Goal: Task Accomplishment & Management: Complete application form

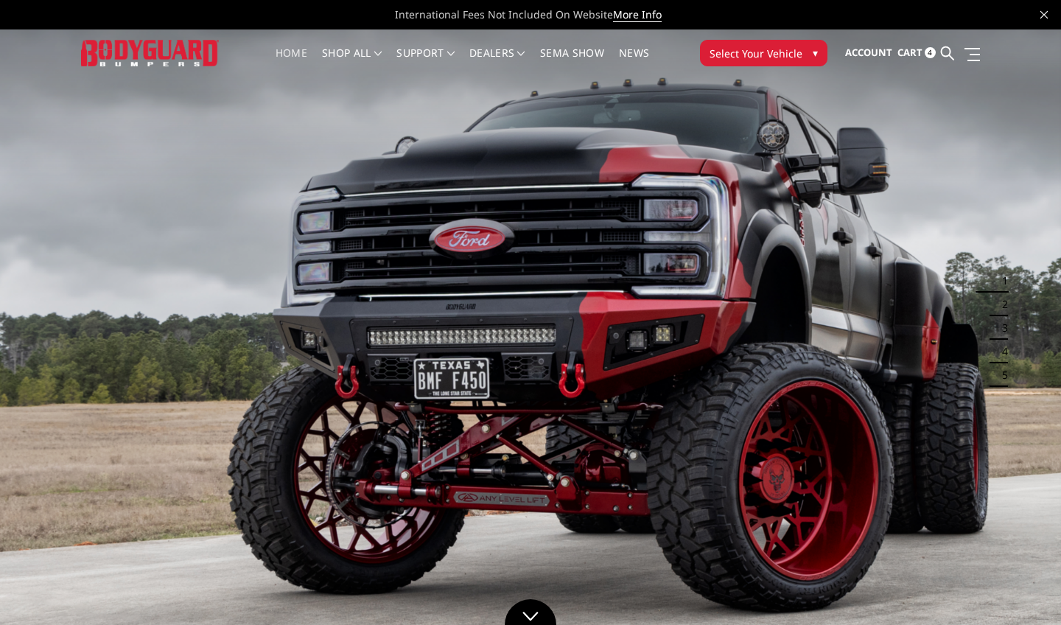
click at [738, 52] on span "Select Your Vehicle" at bounding box center [756, 53] width 93 height 15
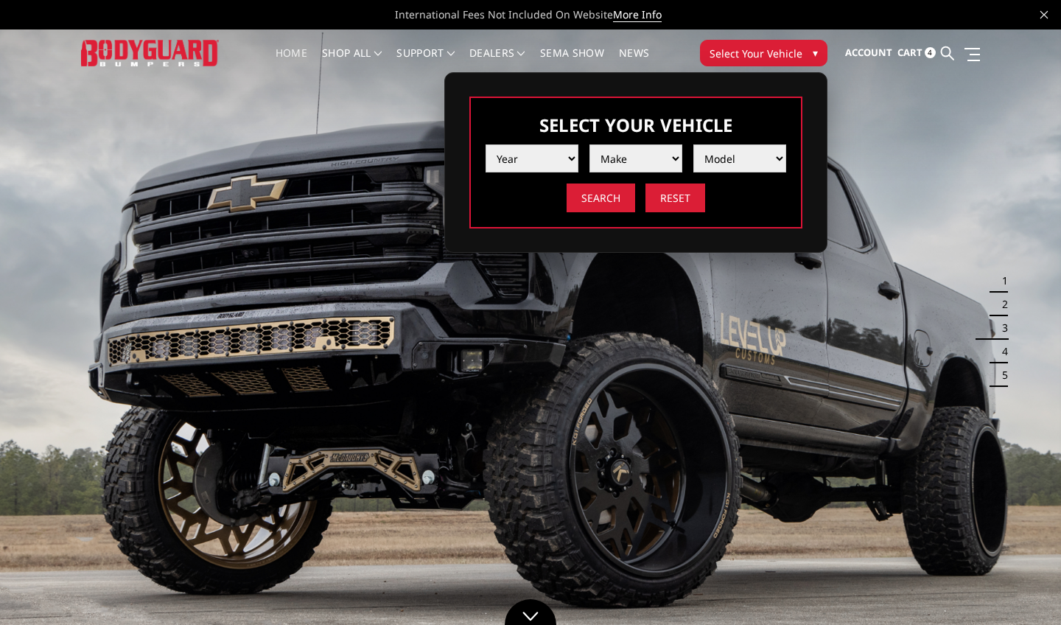
click at [897, 139] on div "Previous Next 1 2 3 4 5" at bounding box center [530, 617] width 1061 height 1177
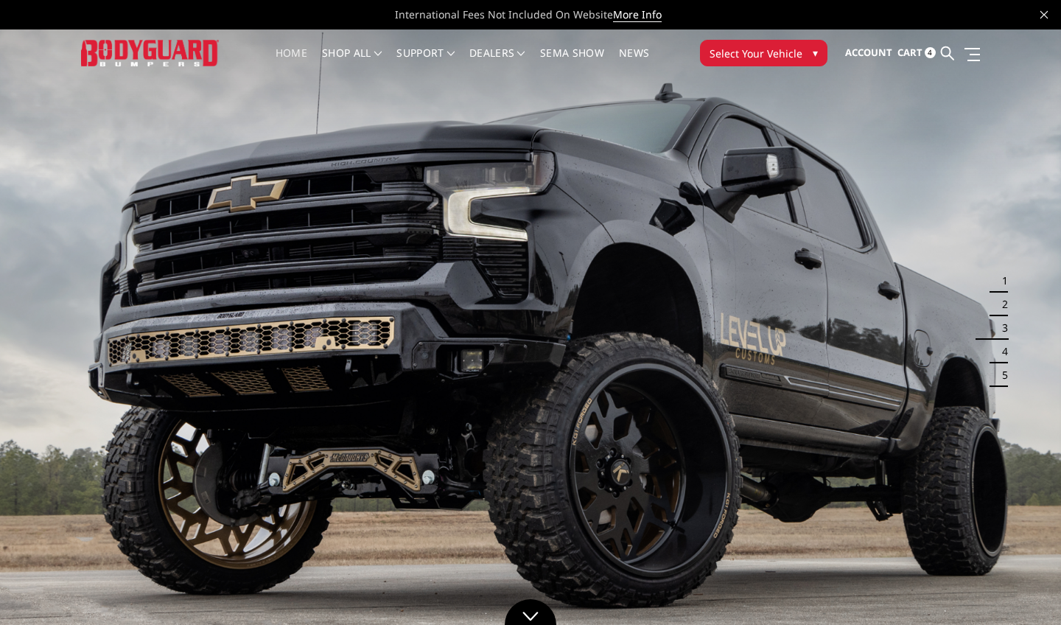
click at [926, 52] on span "4" at bounding box center [930, 52] width 11 height 11
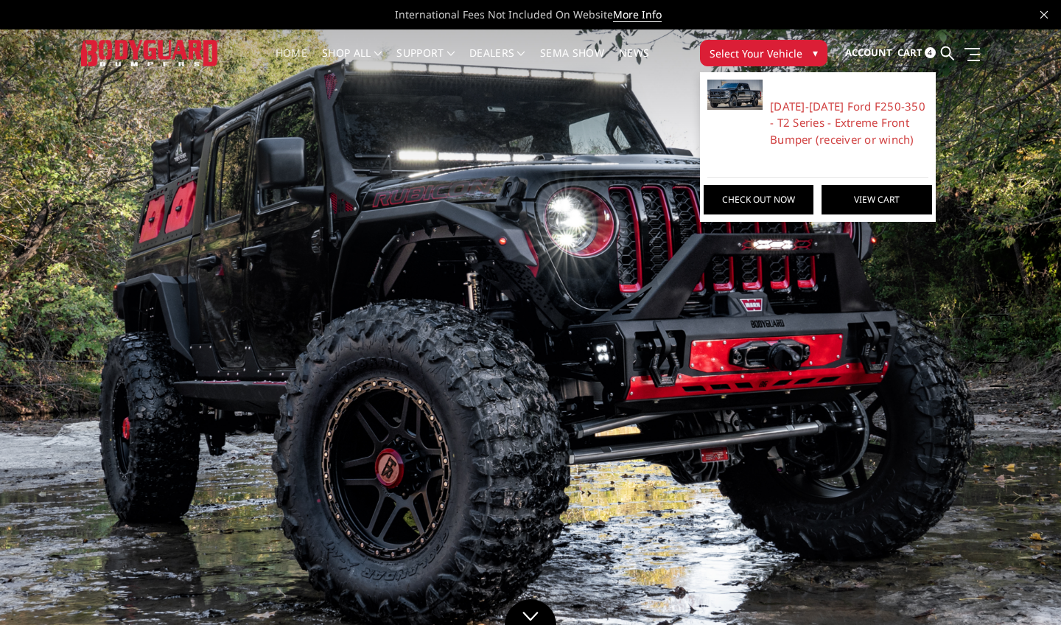
click at [848, 197] on link "View Cart" at bounding box center [876, 199] width 110 height 29
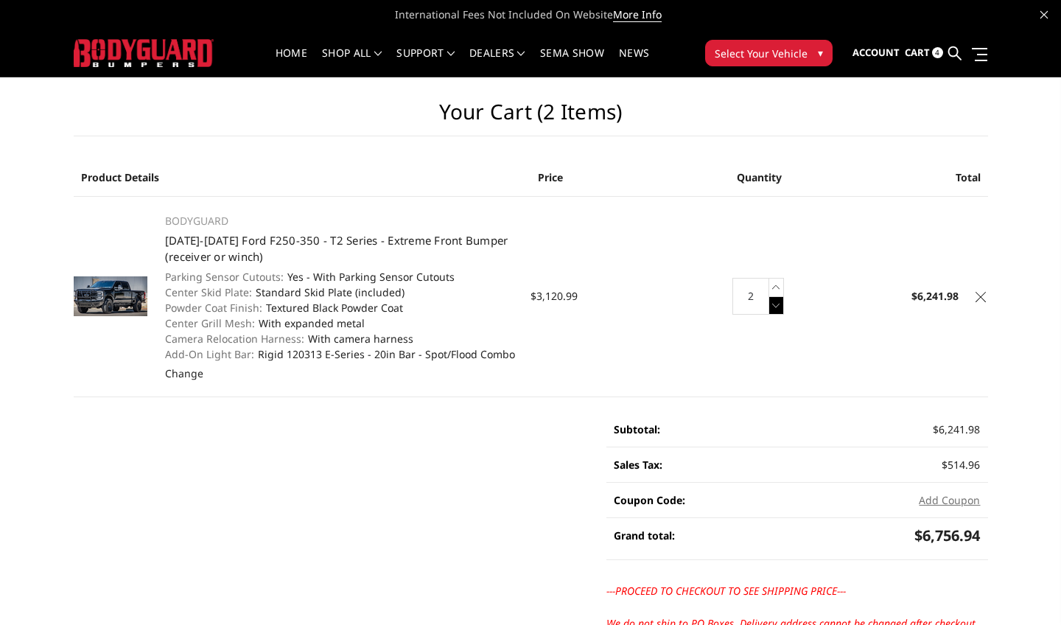
click at [774, 305] on icon at bounding box center [776, 305] width 15 height 18
click at [99, 298] on img at bounding box center [111, 296] width 74 height 40
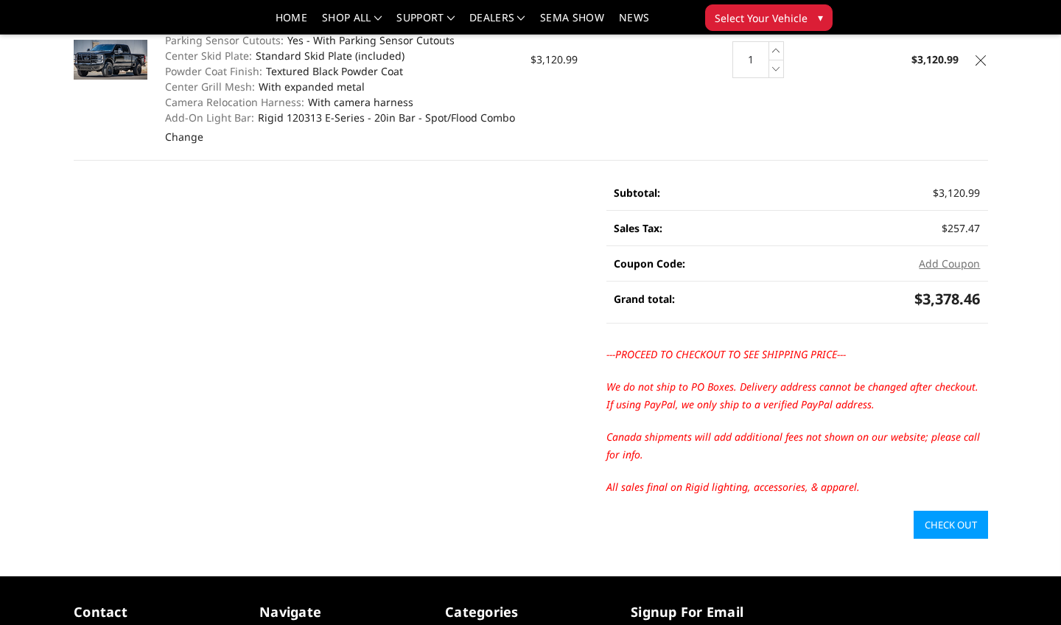
scroll to position [212, 0]
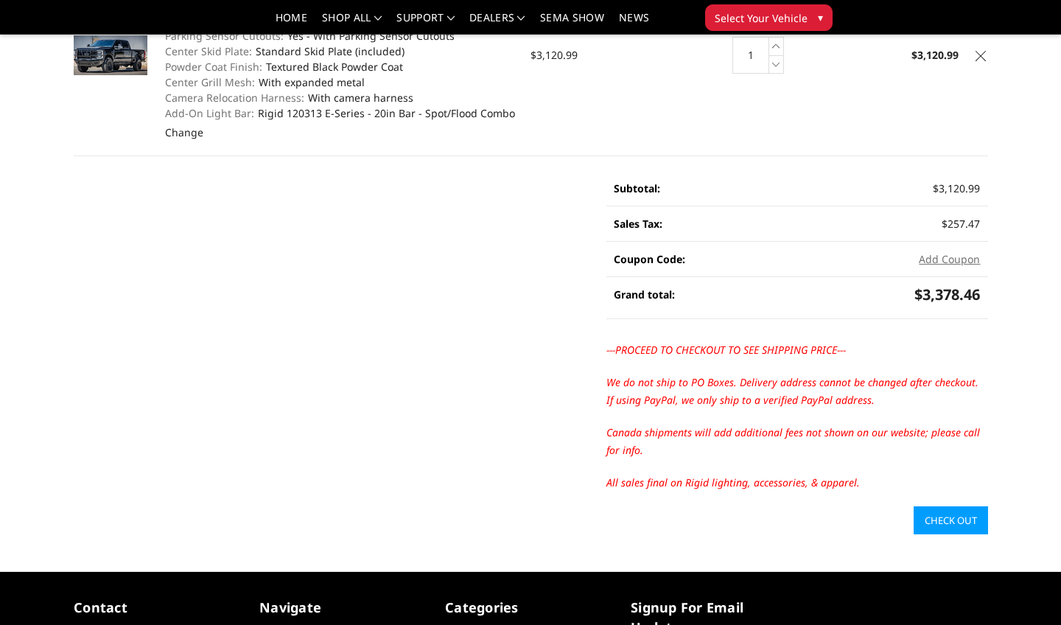
click at [945, 523] on link "Check out" at bounding box center [951, 520] width 74 height 28
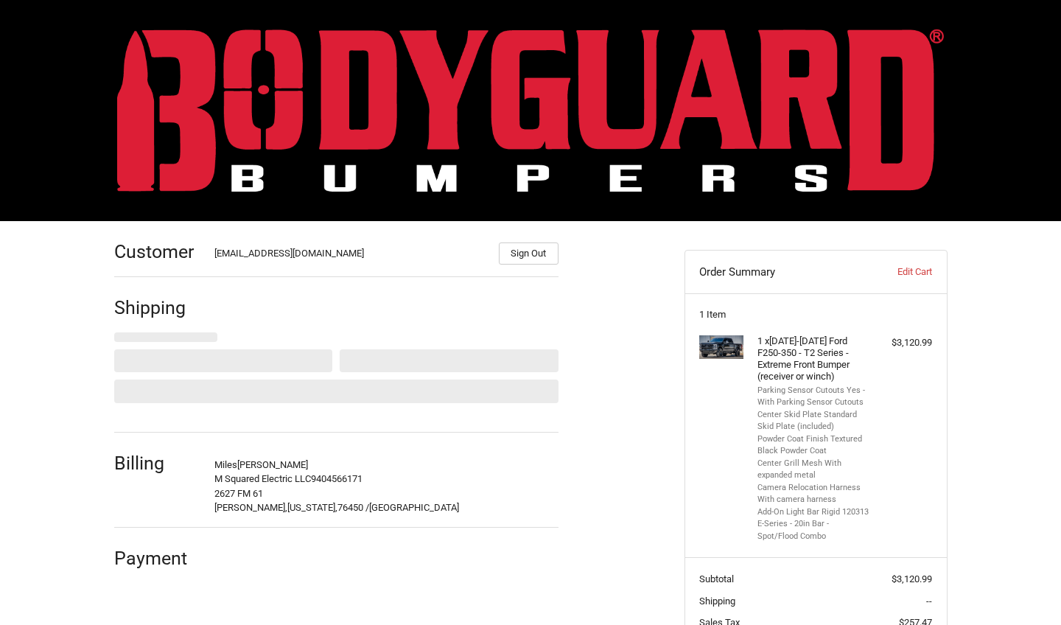
select select "US"
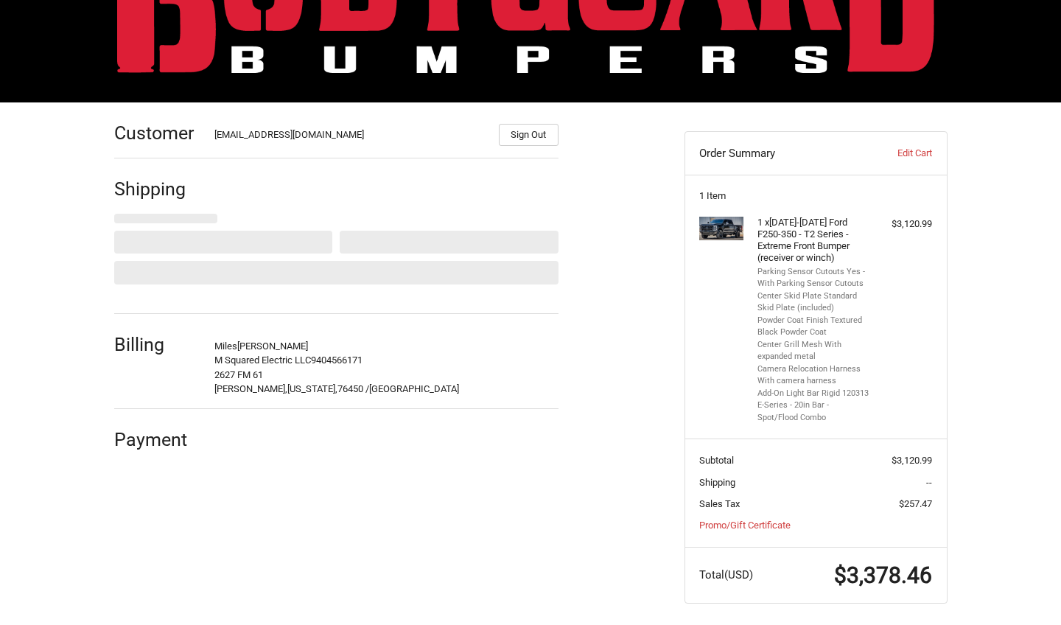
select select "[GEOGRAPHIC_DATA]"
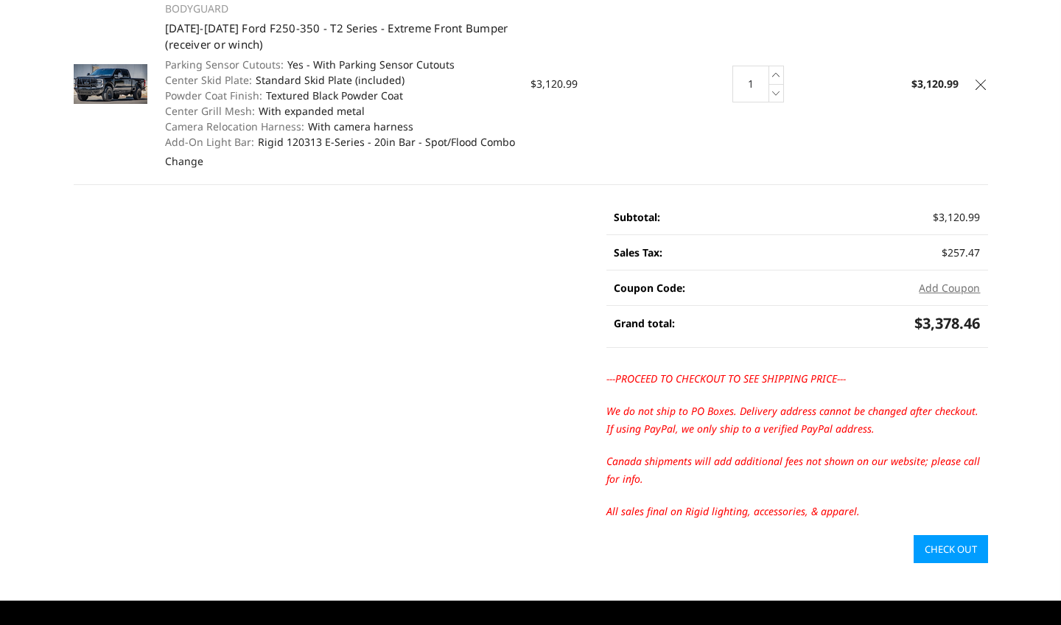
click at [933, 548] on link "Check out" at bounding box center [951, 549] width 74 height 28
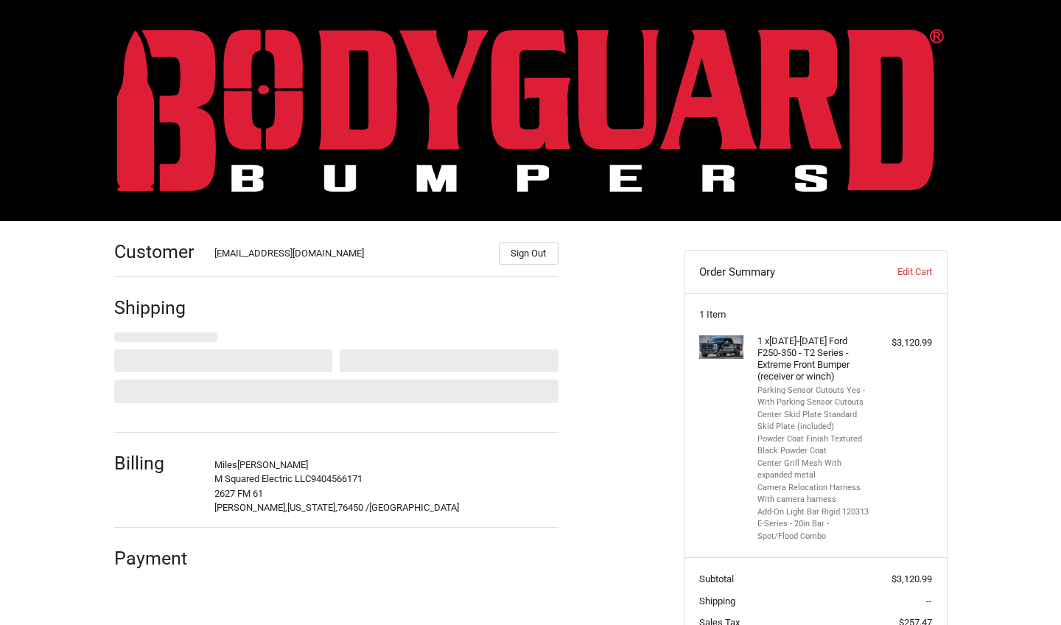
select select "US"
select select "[GEOGRAPHIC_DATA]"
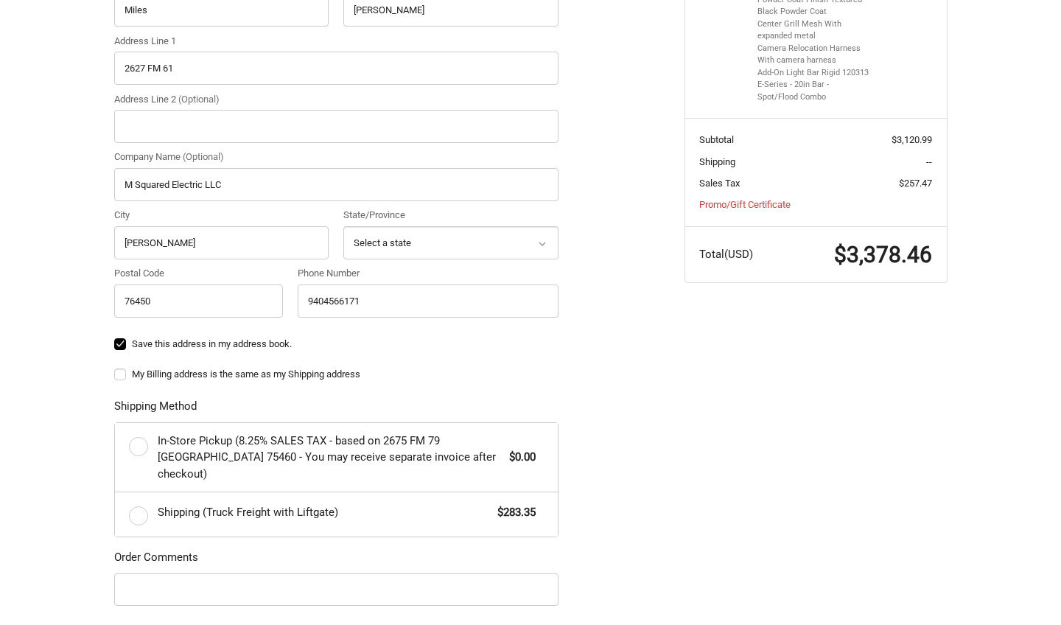
scroll to position [447, 0]
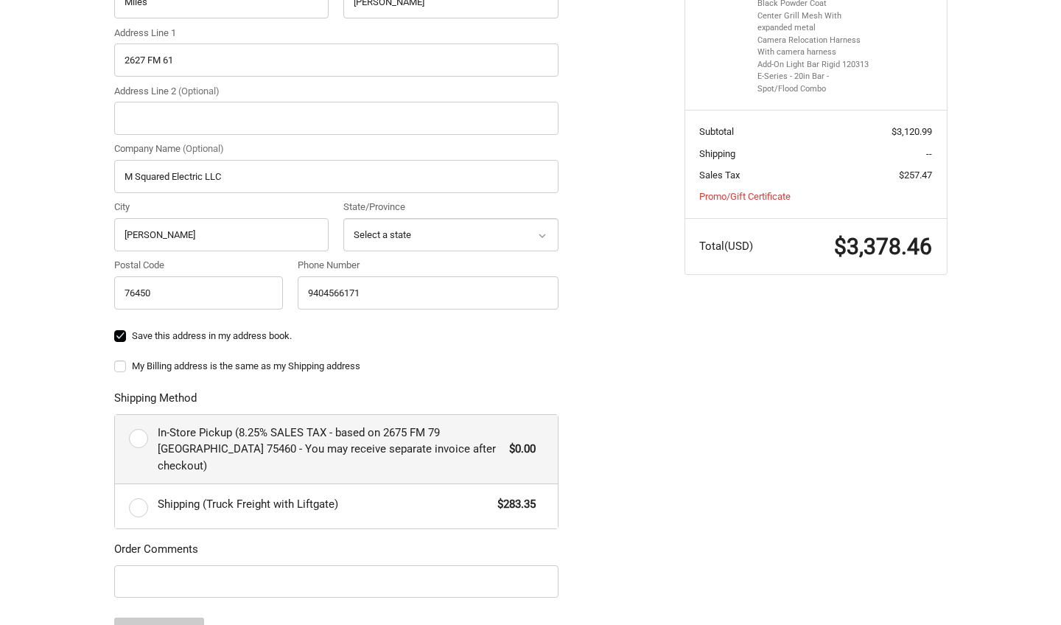
click at [141, 433] on label "In-Store Pickup (8.25% SALES TAX - based on 2675 FM 79 [GEOGRAPHIC_DATA] 75460 …" at bounding box center [336, 449] width 443 height 69
click at [116, 416] on input "In-Store Pickup (8.25% SALES TAX - based on 2675 FM 79 [GEOGRAPHIC_DATA] 75460 …" at bounding box center [115, 415] width 1 height 1
radio input "true"
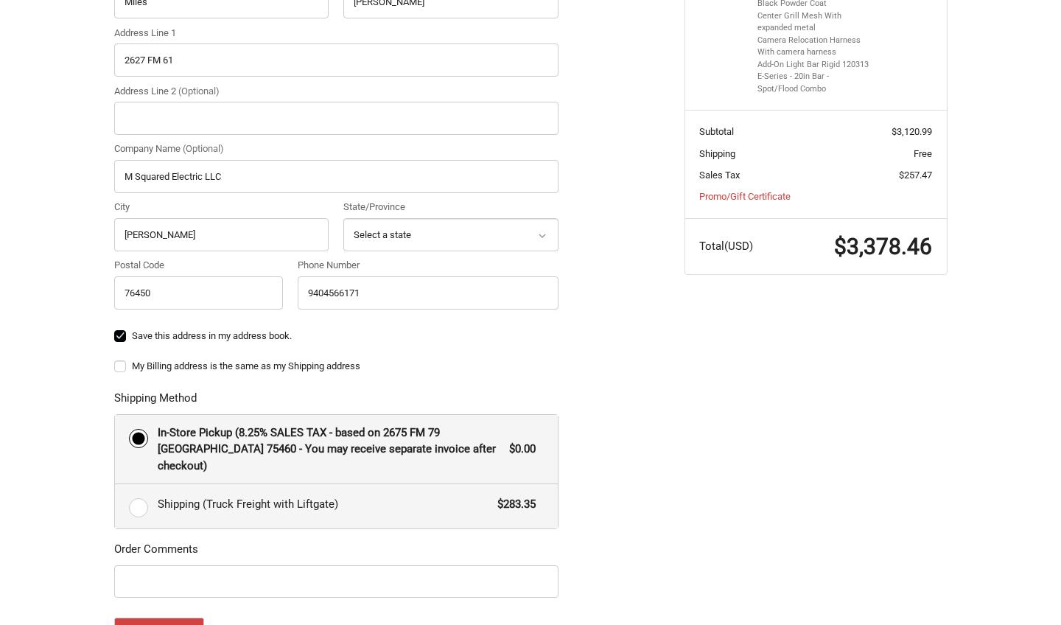
click at [137, 505] on label "Shipping (Truck Freight with Liftgate) $283.35" at bounding box center [336, 506] width 443 height 44
click at [116, 485] on input "Shipping (Truck Freight with Liftgate) $283.35" at bounding box center [115, 484] width 1 height 1
radio input "true"
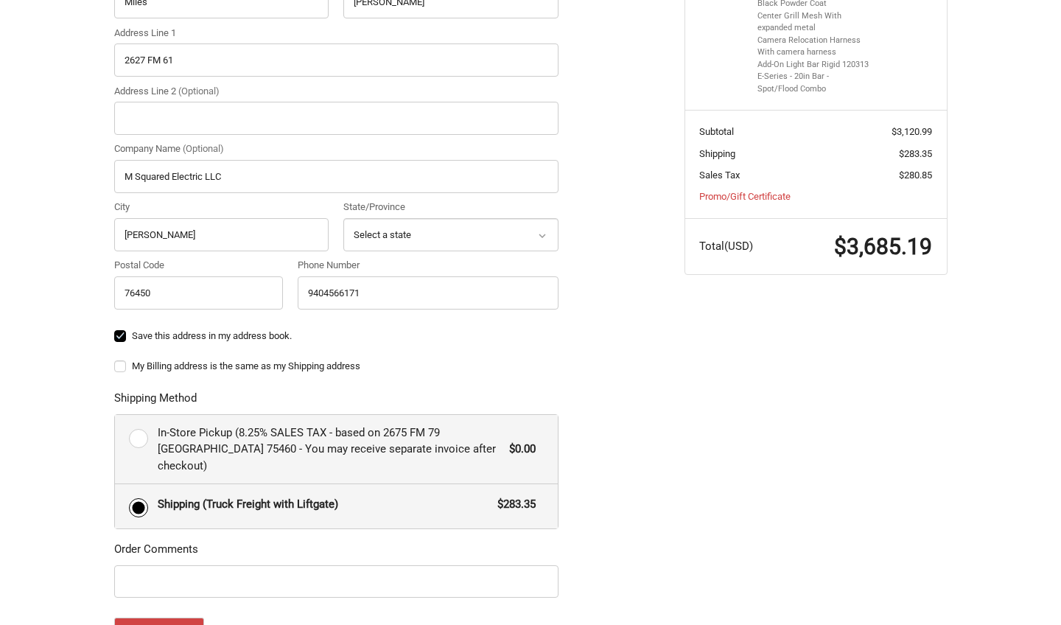
click at [134, 435] on label "In-Store Pickup (8.25% SALES TAX - based on 2675 FM 79 Paris TX 75460 - You may…" at bounding box center [336, 449] width 443 height 69
click at [116, 416] on input "In-Store Pickup (8.25% SALES TAX - based on 2675 FM 79 Paris TX 75460 - You may…" at bounding box center [115, 415] width 1 height 1
radio input "true"
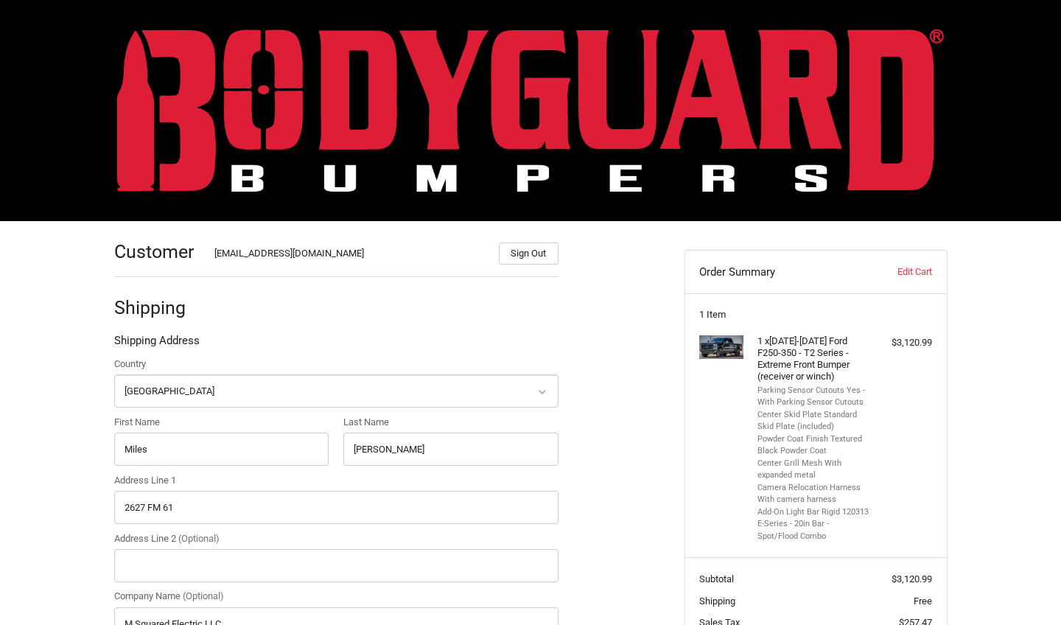
scroll to position [0, 0]
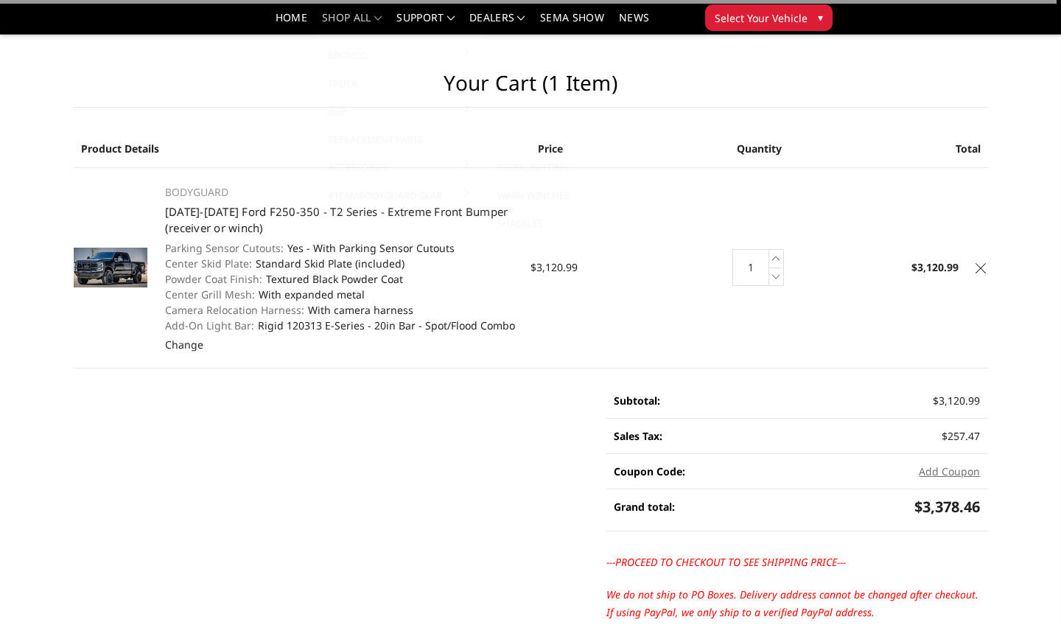
scroll to position [212, 0]
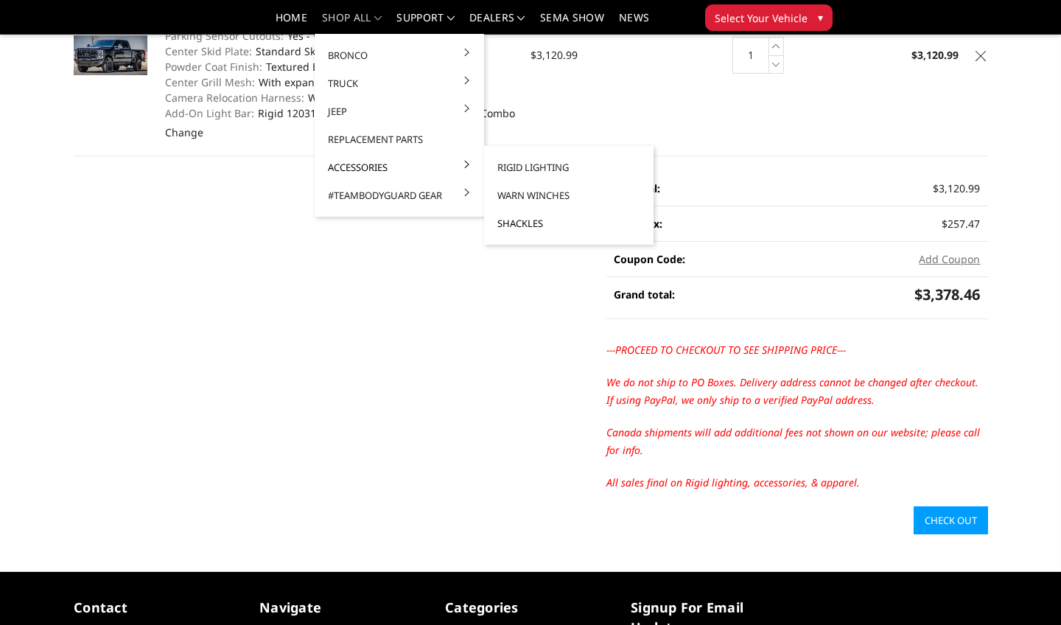
click at [522, 225] on link "Shackles" at bounding box center [569, 223] width 158 height 28
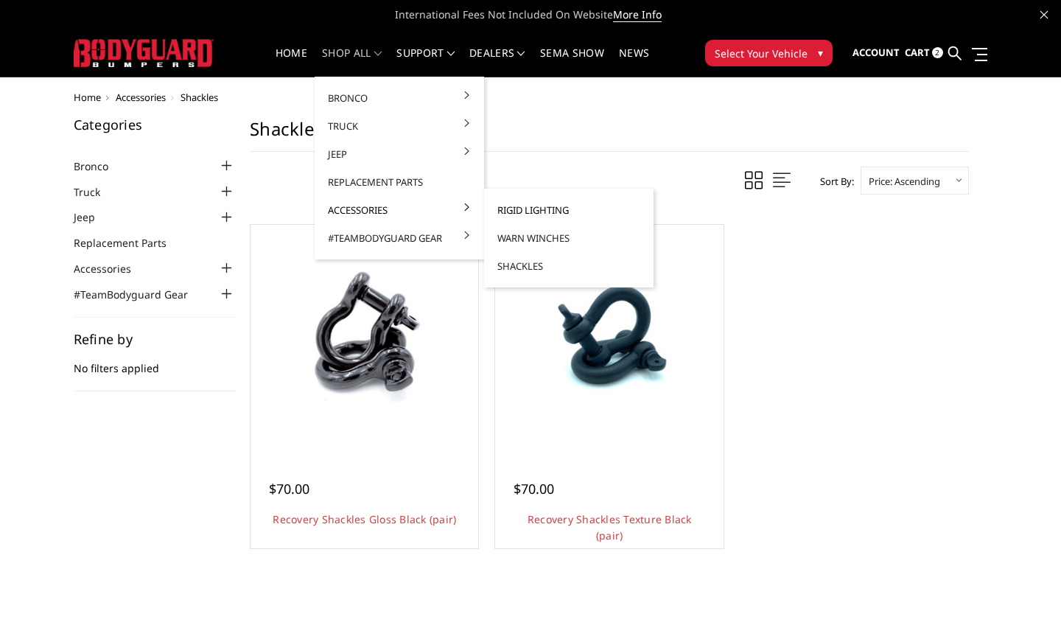
click at [522, 212] on link "Rigid Lighting" at bounding box center [569, 210] width 158 height 28
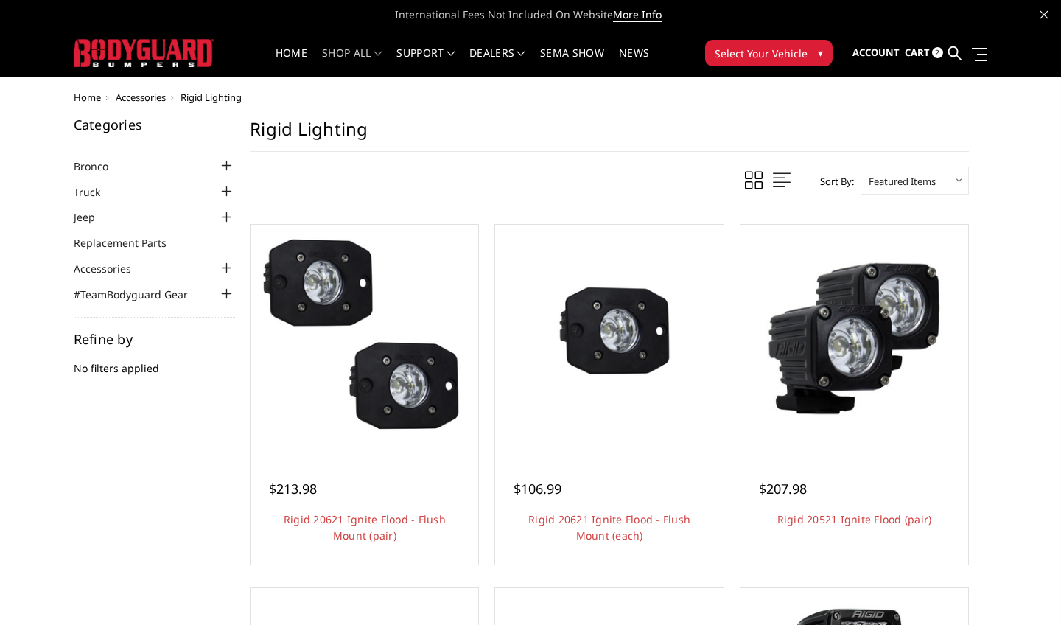
click at [936, 52] on span "2" at bounding box center [937, 52] width 11 height 11
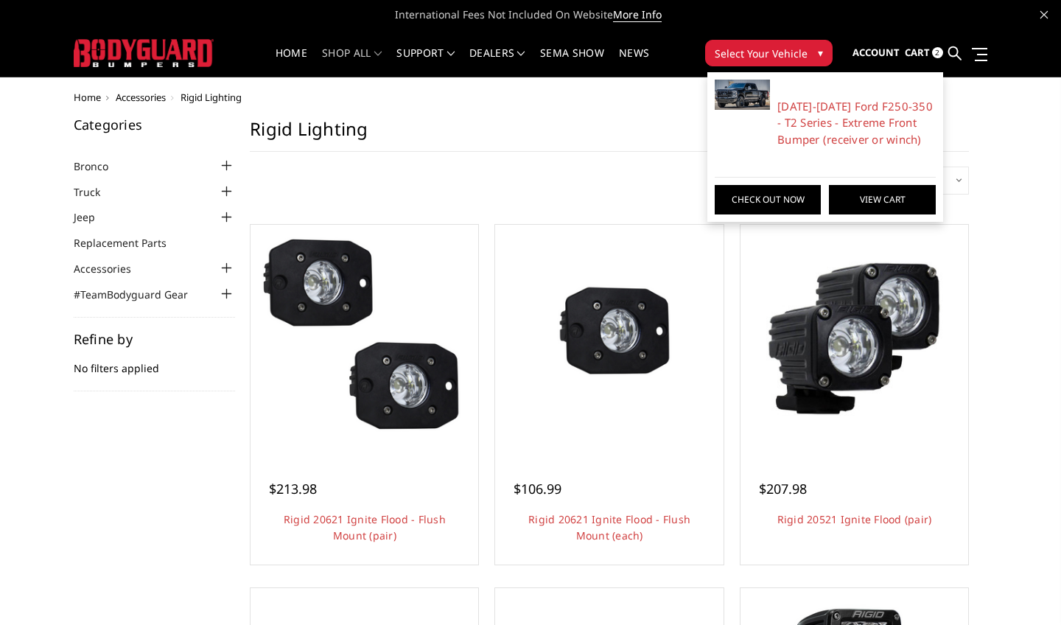
click at [855, 195] on link "View Cart" at bounding box center [882, 199] width 106 height 29
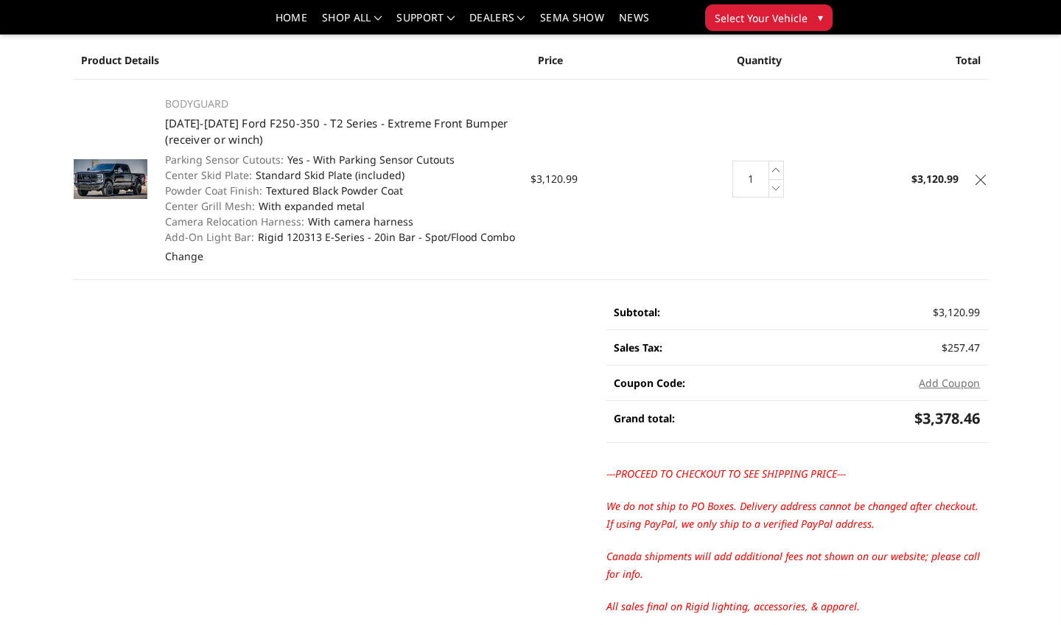
scroll to position [107, 0]
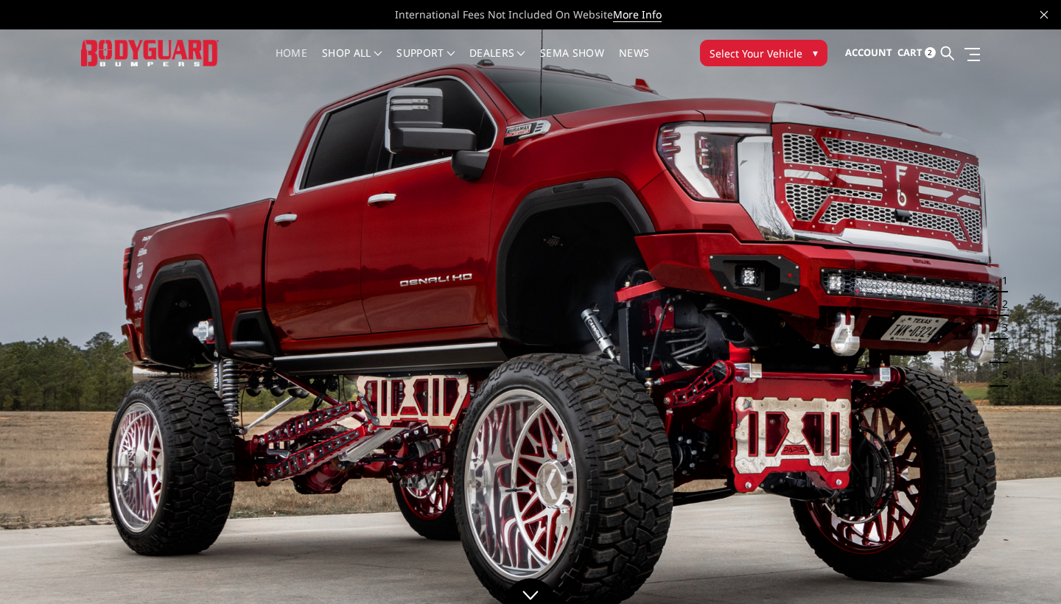
click at [979, 63] on li at bounding box center [969, 53] width 21 height 24
click at [975, 60] on span at bounding box center [971, 60] width 18 height 1
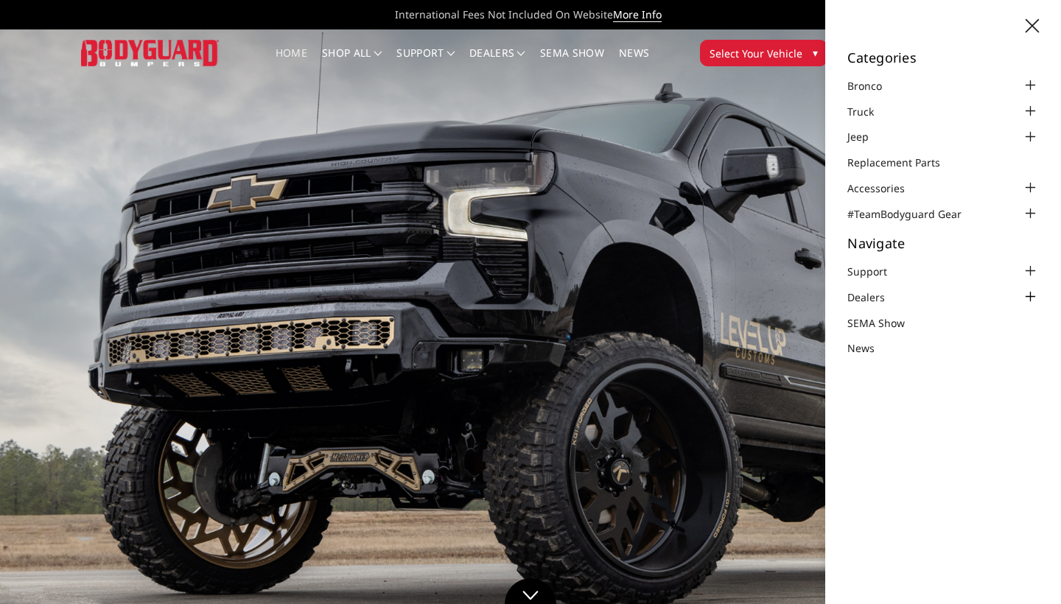
click at [1029, 291] on div at bounding box center [1030, 297] width 18 height 18
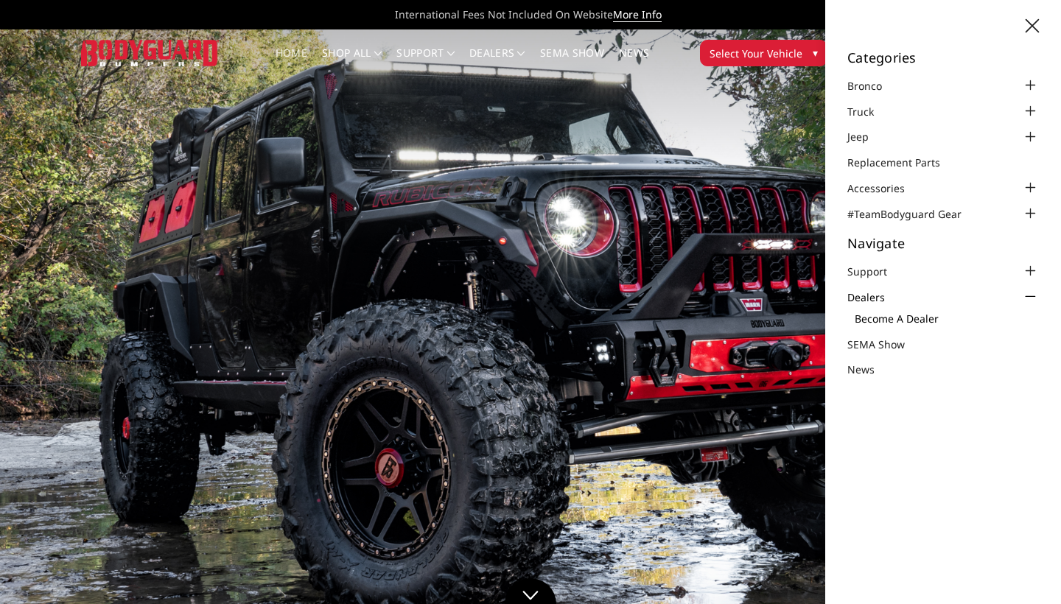
click at [922, 315] on link "Become a Dealer" at bounding box center [947, 318] width 184 height 15
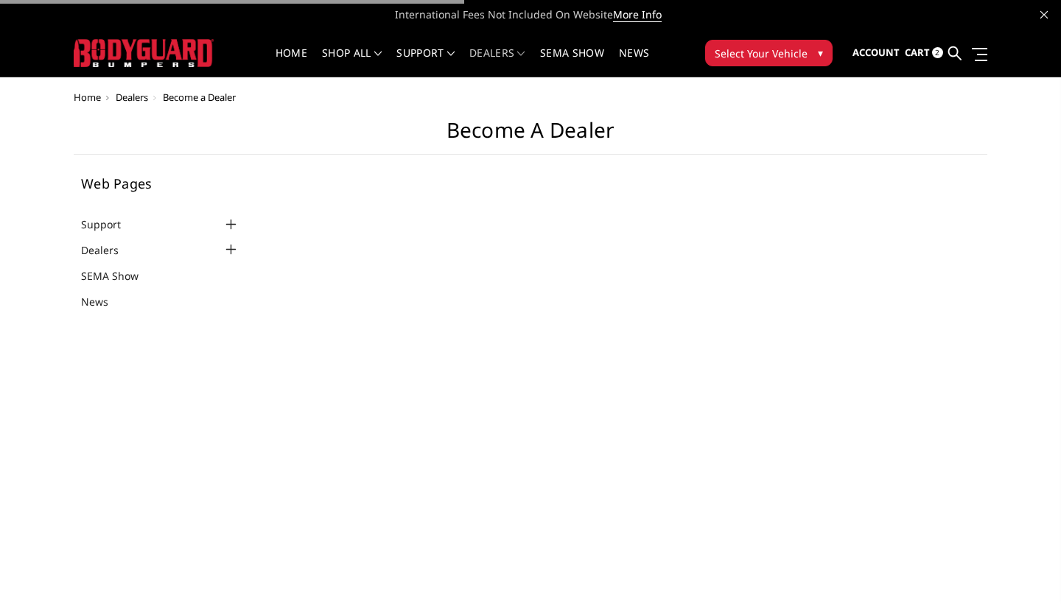
select select "US"
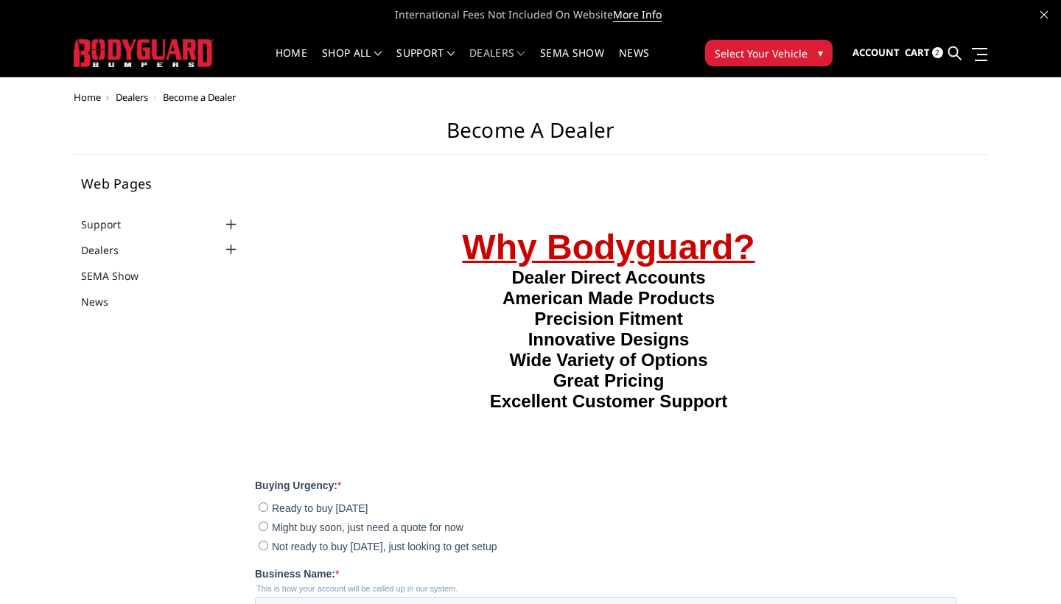
click at [234, 225] on div at bounding box center [232, 225] width 18 height 18
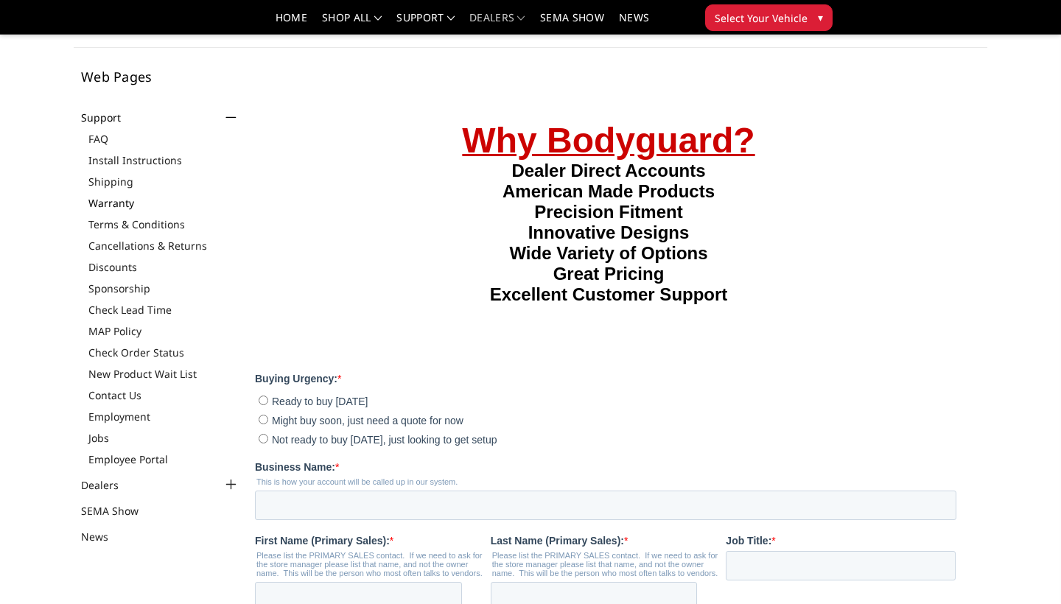
scroll to position [65, 0]
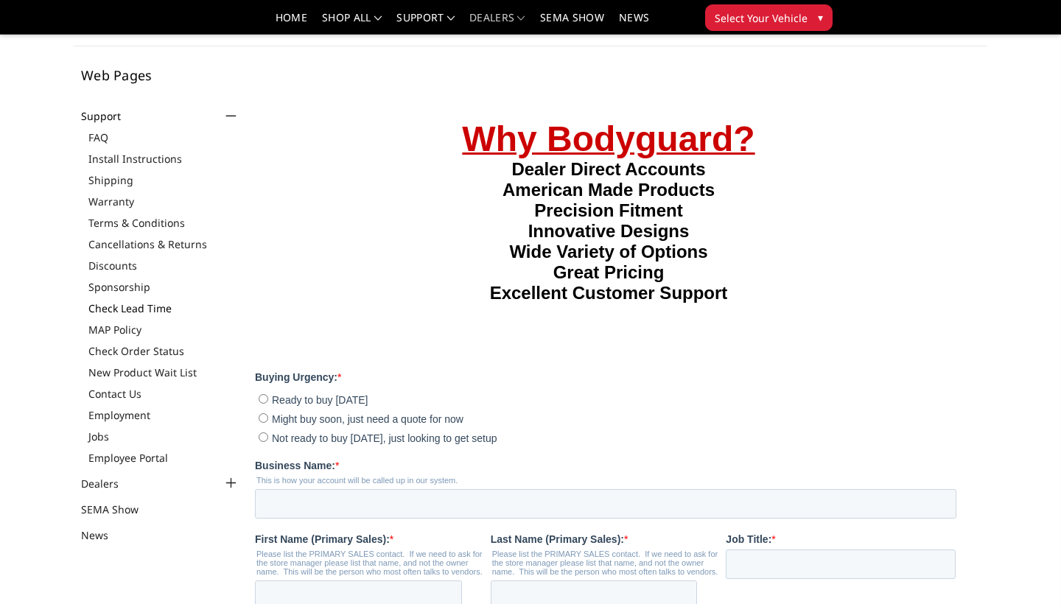
click at [135, 308] on link "Check Lead Time" at bounding box center [164, 308] width 152 height 15
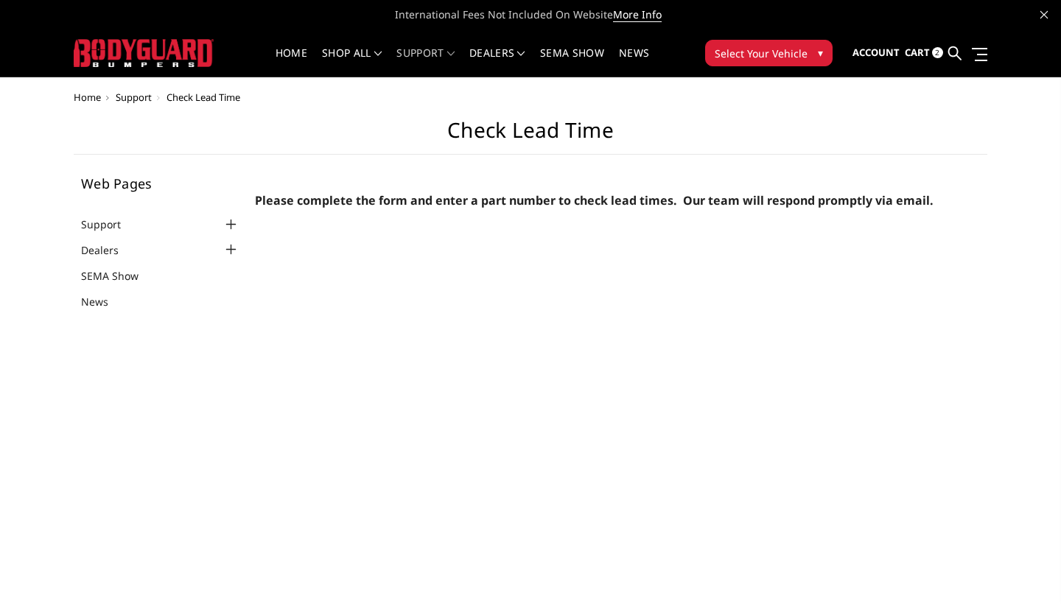
select select "US"
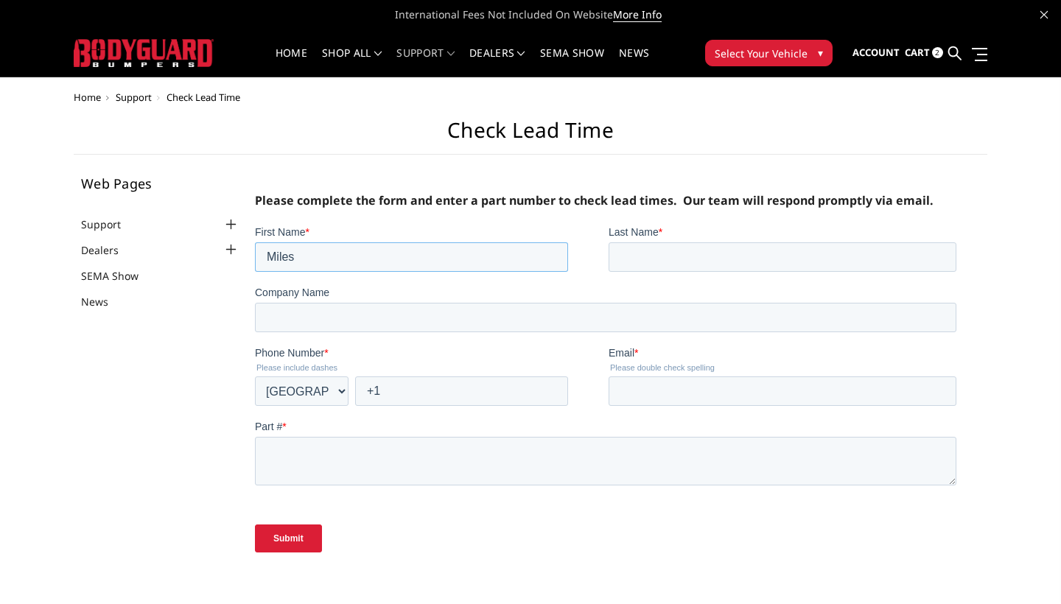
type input "Miles"
type input "Moulder"
click at [426, 315] on input "M Squared" at bounding box center [604, 316] width 701 height 29
type input "M Squared Electric LLC"
type input "+1 9404566171"
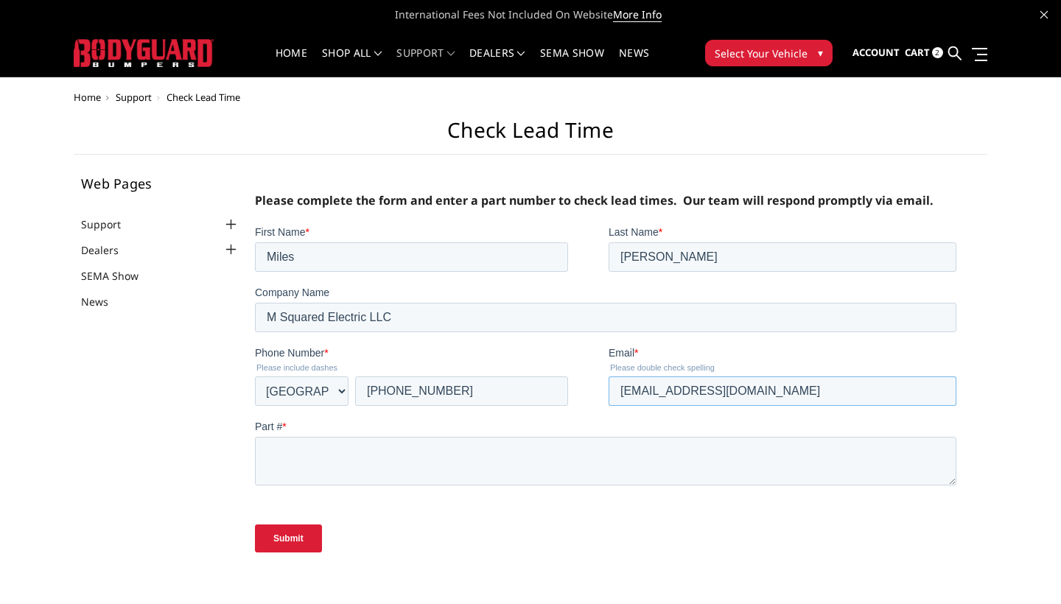
type input "[EMAIL_ADDRESS][DOMAIN_NAME]"
click at [517, 458] on textarea "Part # *" at bounding box center [604, 460] width 701 height 49
type textarea "t"
click at [345, 477] on textarea "SKU:EEF23B T2 Series- extreme front bumper sensors and camera rigid light bar s…" at bounding box center [604, 460] width 701 height 49
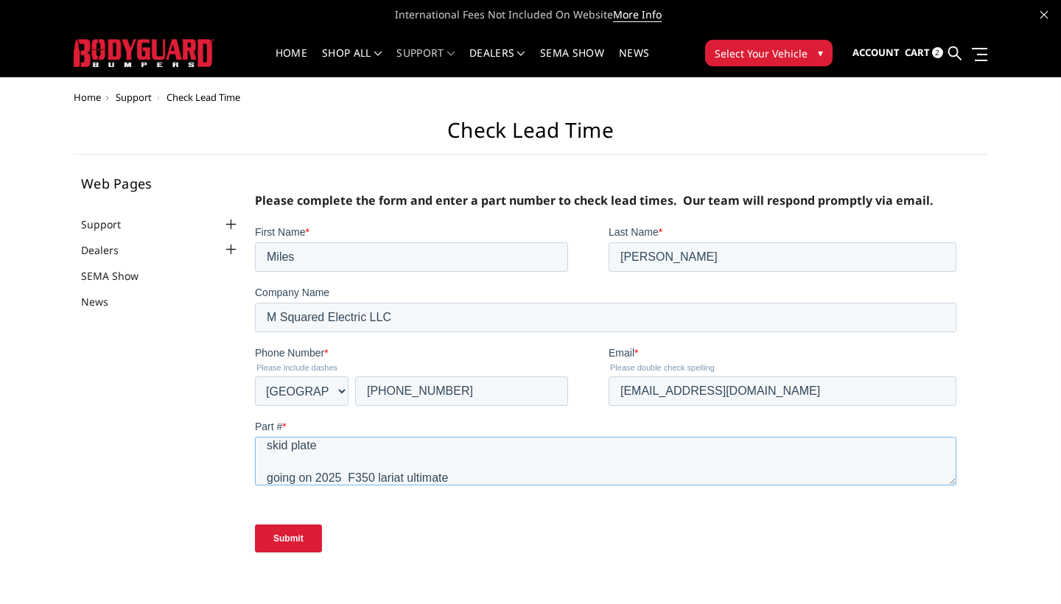
click at [470, 477] on textarea "SKU:EEF23B T2 Series- extreme front bumper sensors and camera rigid light bar s…" at bounding box center [604, 460] width 701 height 49
click at [321, 455] on textarea "SKU:EEF23B T2 Series- extreme front bumper sensors and camera rigid light bar s…" at bounding box center [604, 460] width 701 height 49
click at [445, 441] on textarea "SKU:EEF23B T2 Series- extreme front bumper sensors and camera rigid light bar s…" at bounding box center [604, 460] width 701 height 49
type textarea "SKU:EEF23B T2 Series- extreme front bumper textured black powder coat sensors a…"
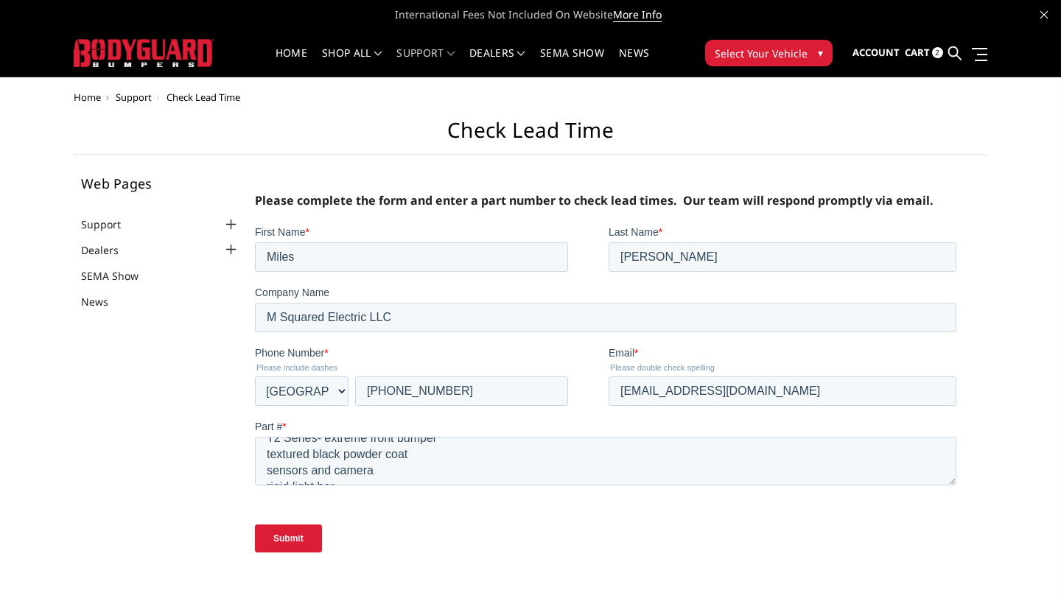
click at [297, 536] on input "Submit" at bounding box center [287, 538] width 67 height 28
